Goal: Information Seeking & Learning: Learn about a topic

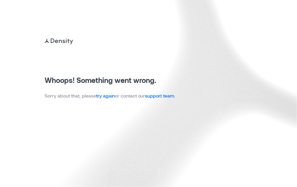
click at [109, 97] on link "try again" at bounding box center [105, 96] width 19 height 6
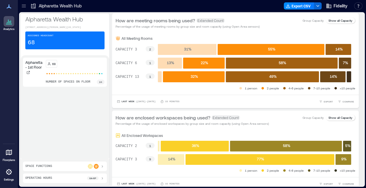
click at [25, 6] on icon at bounding box center [24, 6] width 6 height 6
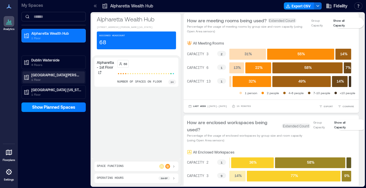
click at [43, 76] on p "[GEOGRAPHIC_DATA][PERSON_NAME]" at bounding box center [56, 75] width 50 height 5
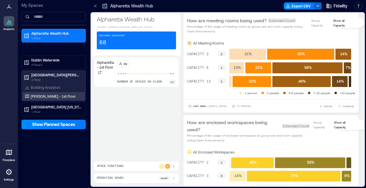
click at [36, 95] on p "[PERSON_NAME] - 1st Floor" at bounding box center [53, 96] width 45 height 5
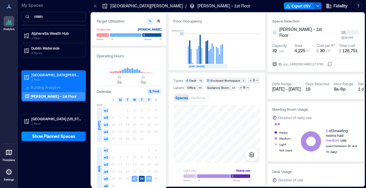
drag, startPoint x: 90, startPoint y: 101, endPoint x: 102, endPoint y: 109, distance: 14.8
click at [86, 101] on div "Analytics Floorplans Settings My Spaces Alpharetta Wealth Hub [GEOGRAPHIC_DATA]…" at bounding box center [183, 94] width 366 height 188
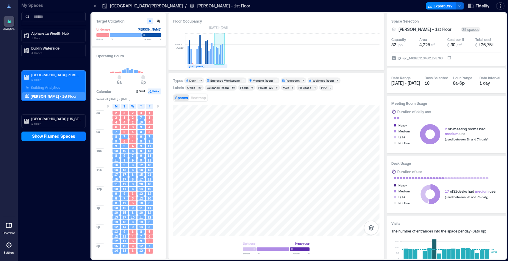
click at [222, 58] on rect at bounding box center [222, 54] width 1 height 20
